Goal: Find specific page/section: Find specific page/section

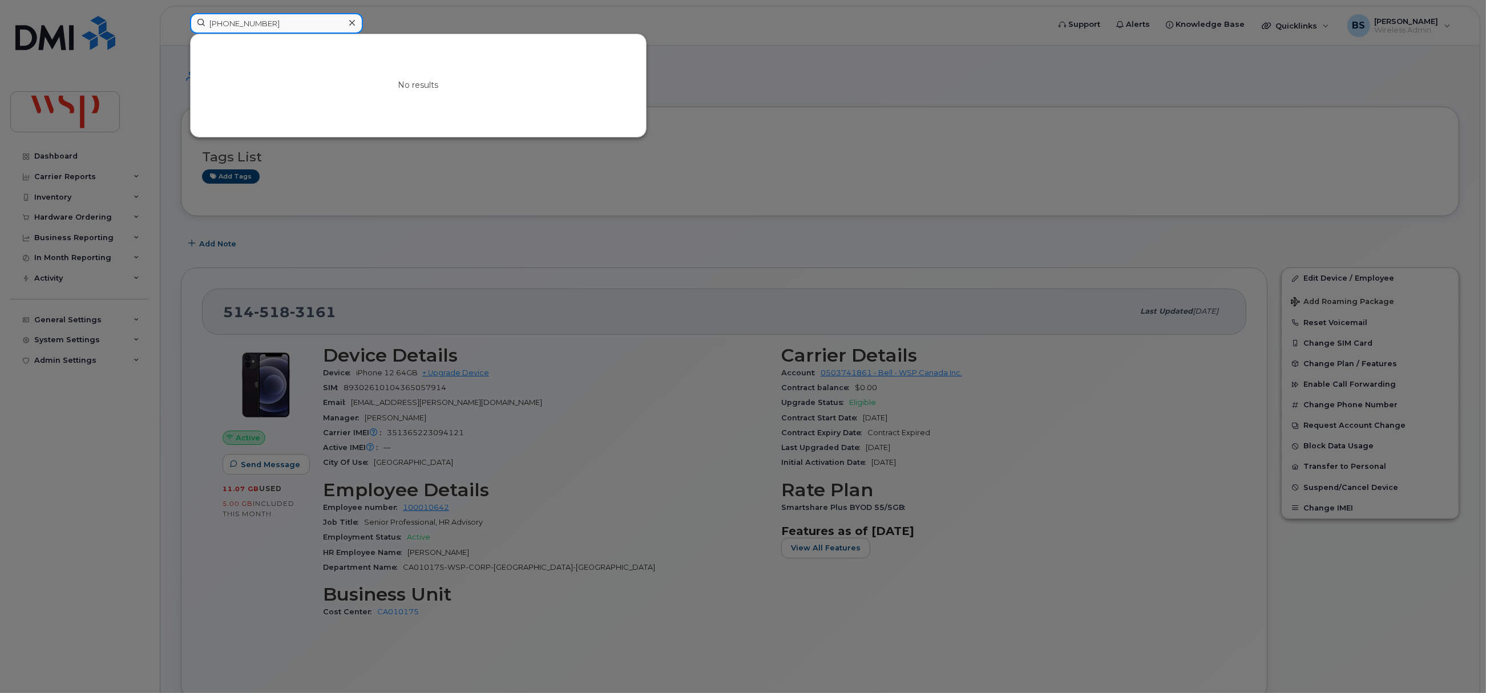
drag, startPoint x: 288, startPoint y: 19, endPoint x: 131, endPoint y: 25, distance: 157.0
click at [181, 25] on div "[PHONE_NUMBER] No results" at bounding box center [616, 25] width 870 height 25
paste input "6134018320"
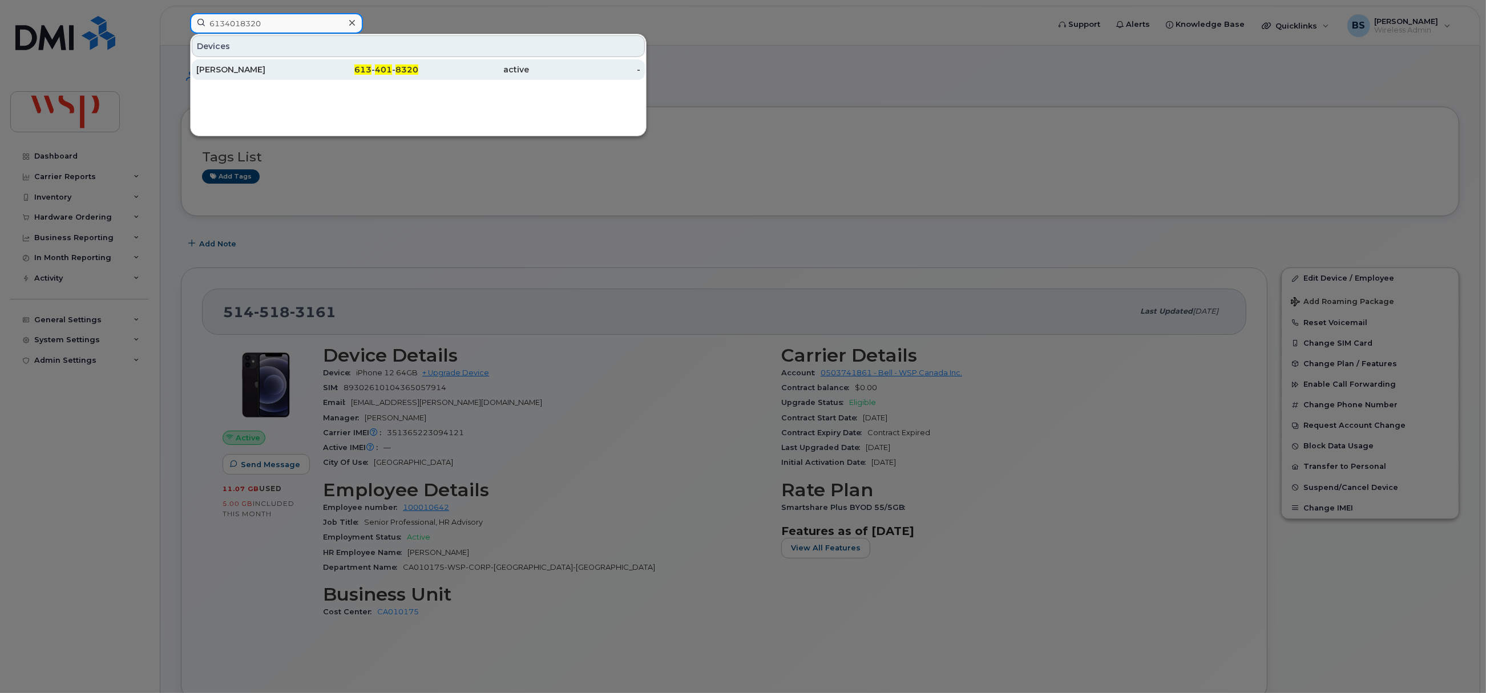
type input "6134018320"
drag, startPoint x: 215, startPoint y: 67, endPoint x: 247, endPoint y: 96, distance: 43.2
click at [215, 67] on div "[PERSON_NAME]" at bounding box center [251, 69] width 111 height 11
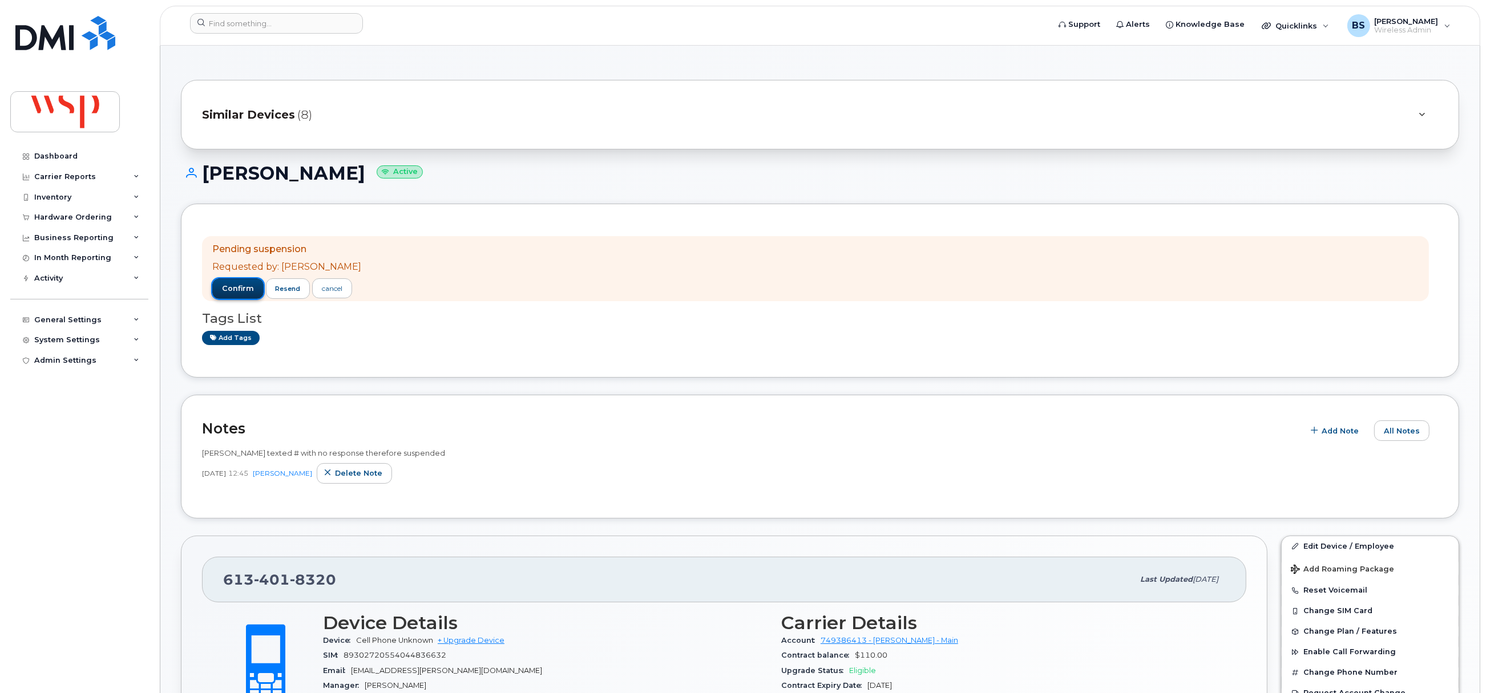
click at [228, 288] on span "confirm" at bounding box center [238, 289] width 32 height 10
